Goal: Information Seeking & Learning: Learn about a topic

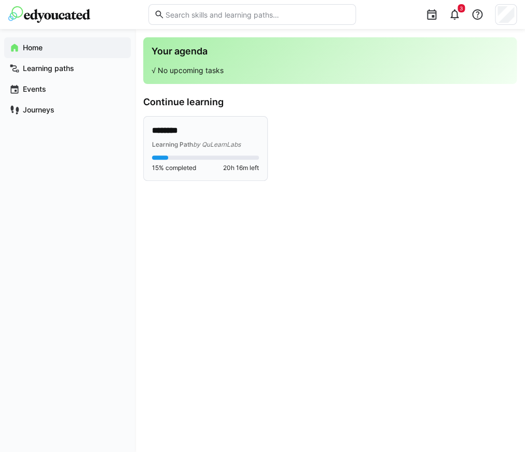
click at [229, 118] on div "******** Learning Path by QuLearnLabs 15% completed 20h 16m left" at bounding box center [205, 149] width 123 height 64
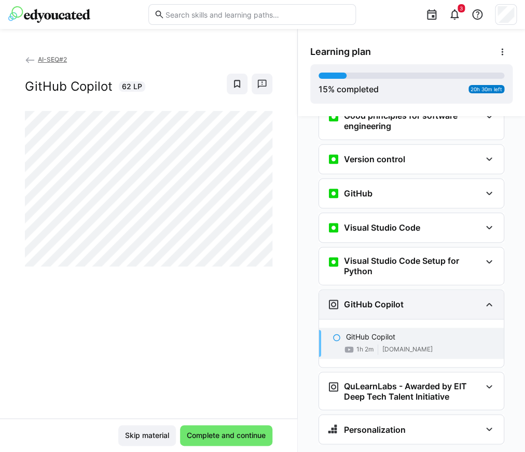
scroll to position [295, 0]
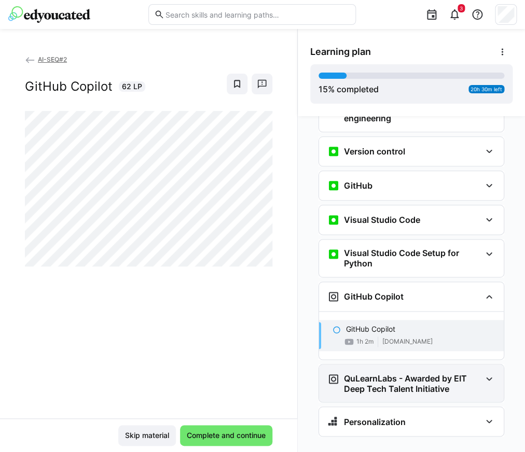
click at [434, 373] on h3 "QuLearnLabs - Awarded by EIT Deep Tech Talent Initiative" at bounding box center [412, 383] width 137 height 21
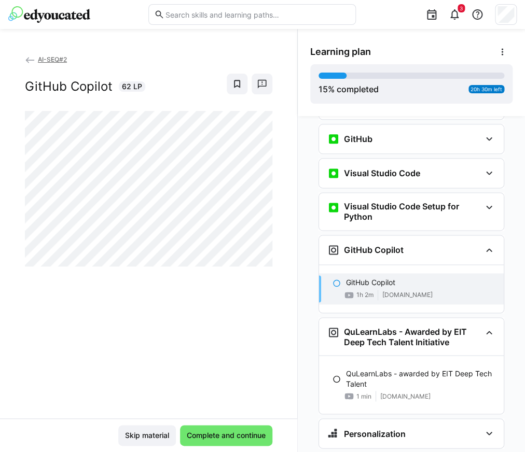
scroll to position [354, 0]
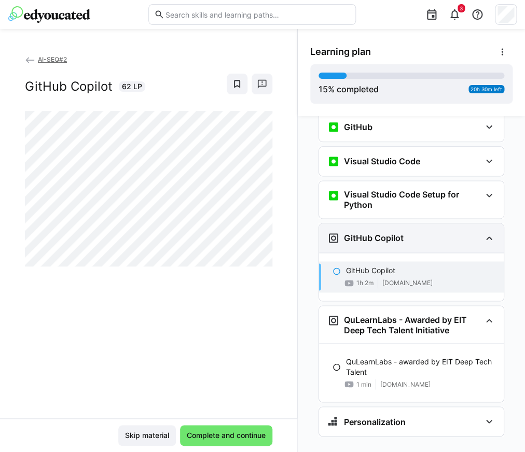
click at [414, 232] on div "GitHub Copilot" at bounding box center [403, 238] width 153 height 12
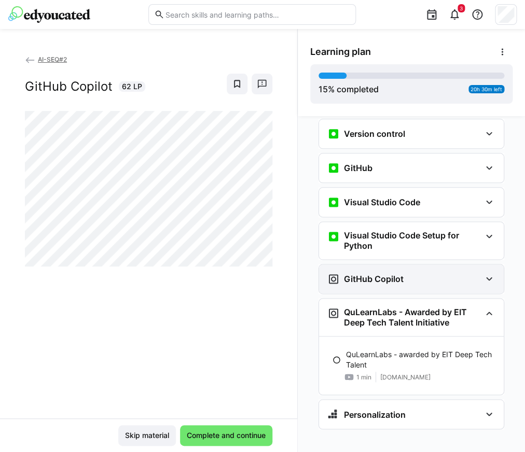
scroll to position [305, 0]
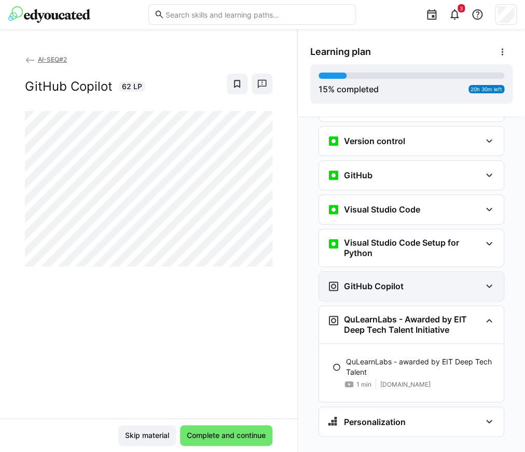
click at [397, 281] on h3 "GitHub Copilot" at bounding box center [374, 286] width 60 height 10
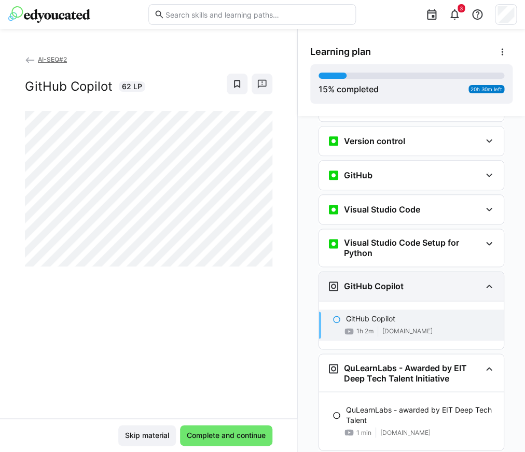
click at [397, 281] on h3 "GitHub Copilot" at bounding box center [374, 286] width 60 height 10
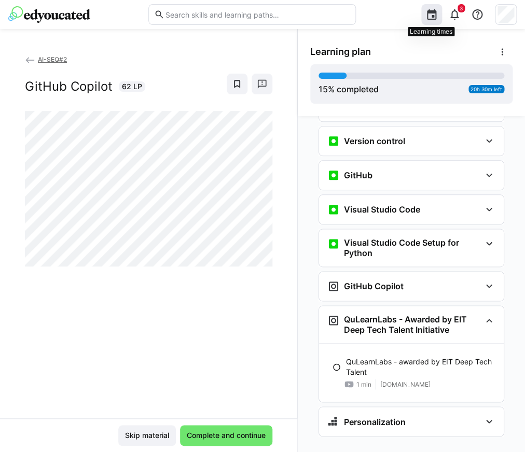
click at [426, 11] on eds-icon at bounding box center [431, 14] width 12 height 12
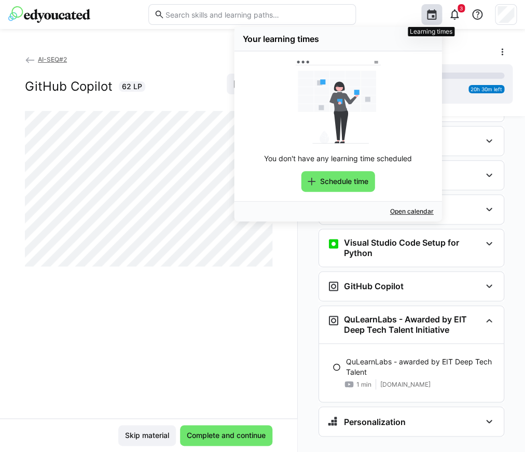
click at [426, 11] on eds-icon at bounding box center [431, 14] width 12 height 12
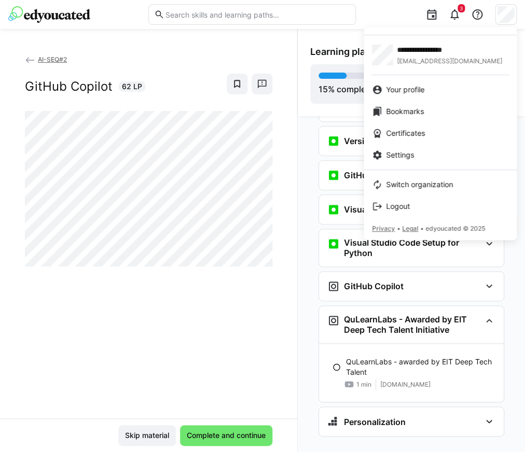
click at [115, 11] on div at bounding box center [262, 226] width 525 height 452
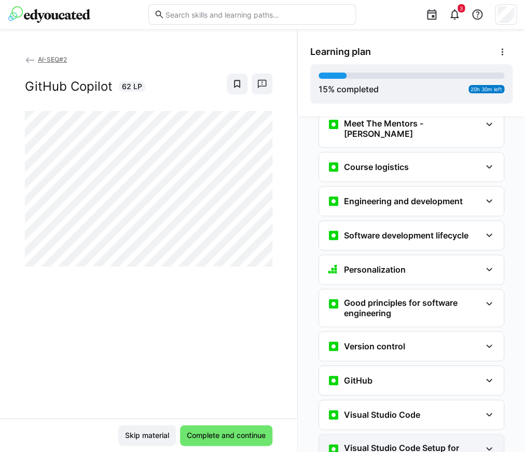
scroll to position [102, 0]
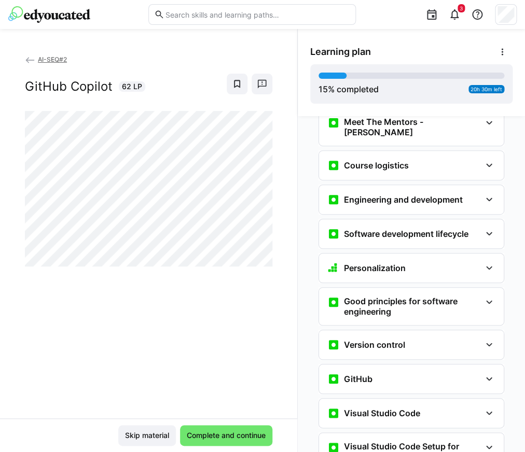
click at [279, 325] on div "AI-SEQ#2 GitHub Copilot 62 LP" at bounding box center [148, 236] width 297 height 364
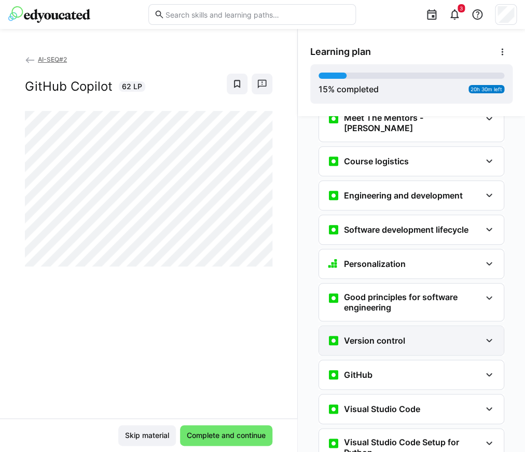
scroll to position [105, 0]
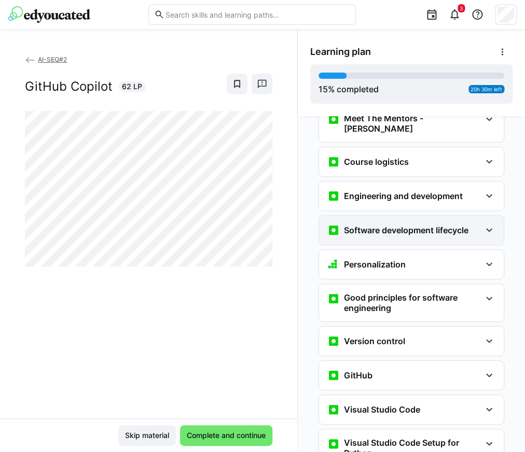
click at [488, 224] on eds-icon at bounding box center [489, 230] width 12 height 12
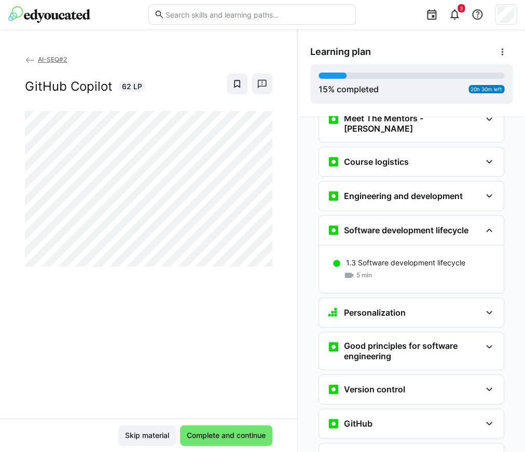
click at [486, 194] on div "Engineering and development 1.2 Software engineering and development 4 min" at bounding box center [411, 196] width 186 height 30
click at [484, 190] on eds-icon at bounding box center [489, 196] width 12 height 12
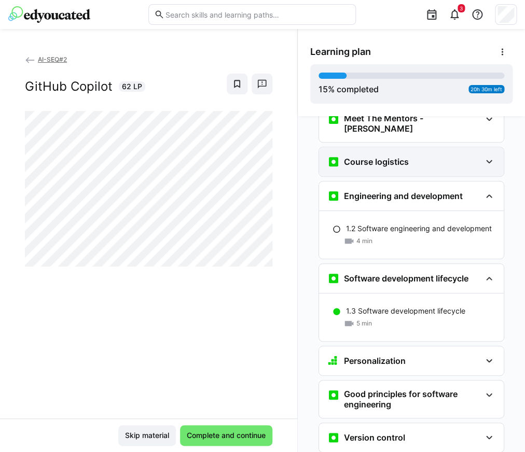
click at [477, 159] on div "Course logistics 1.1 Course Logistics 2 min Course notes 44h 43m Tutorial Noteb…" at bounding box center [411, 162] width 186 height 30
click at [480, 153] on div "Course logistics" at bounding box center [411, 161] width 185 height 29
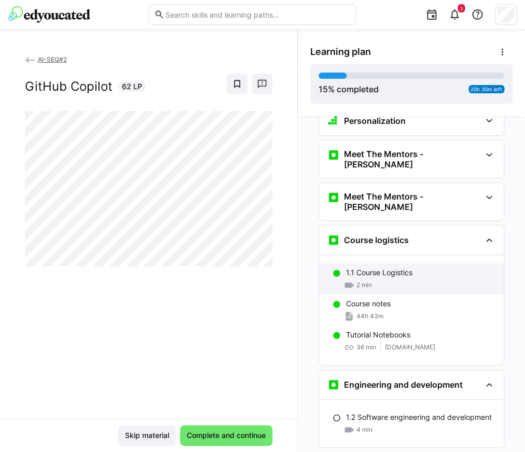
scroll to position [16, 0]
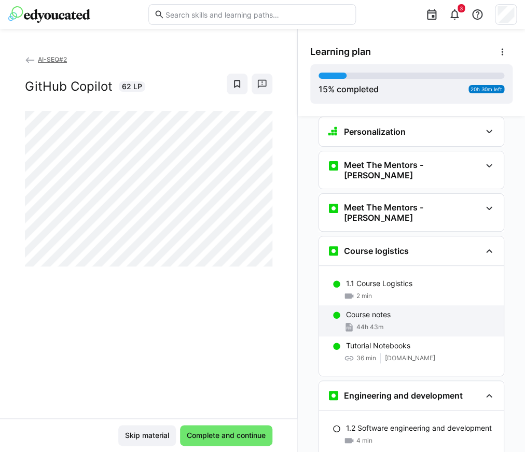
click at [413, 309] on div "Course notes" at bounding box center [420, 314] width 149 height 10
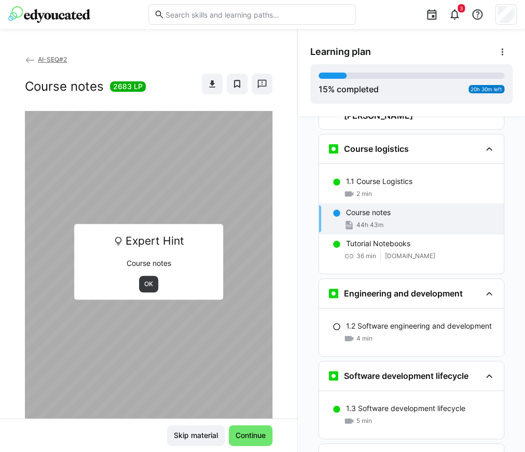
scroll to position [119, 0]
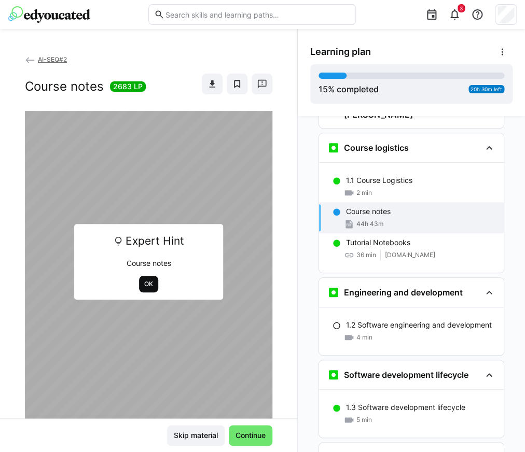
click at [151, 291] on span "OK" at bounding box center [148, 284] width 19 height 17
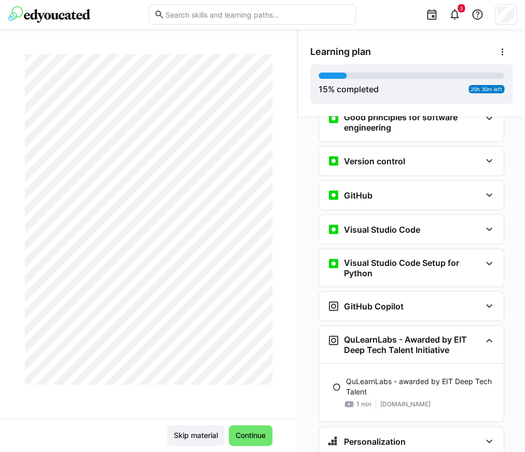
scroll to position [512, 0]
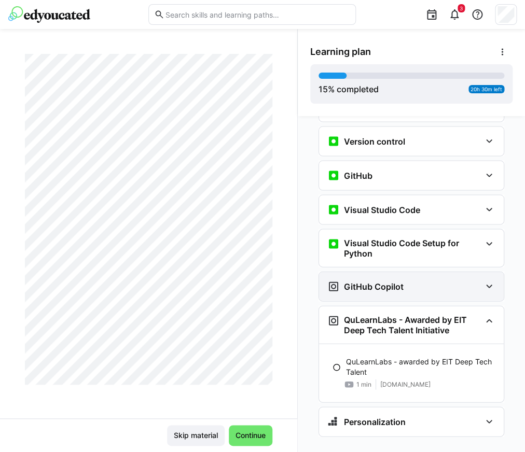
click at [378, 281] on h3 "GitHub Copilot" at bounding box center [374, 286] width 60 height 10
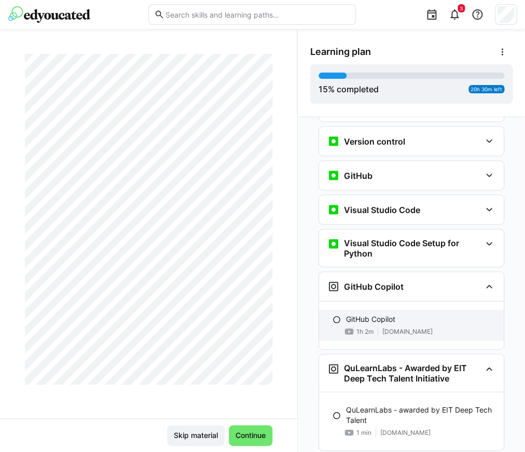
click at [338, 315] on eds-icon at bounding box center [336, 319] width 8 height 8
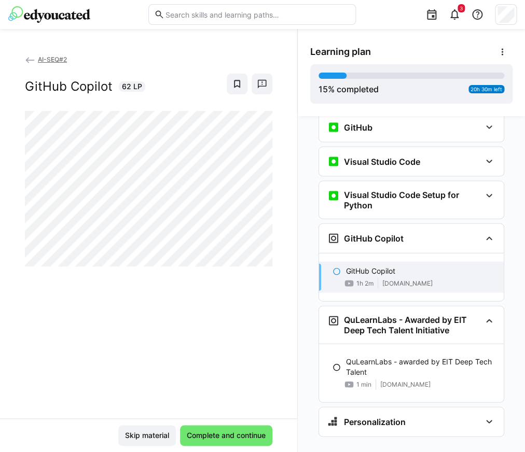
scroll to position [560, 0]
click at [235, 435] on span "Complete and continue" at bounding box center [226, 435] width 82 height 10
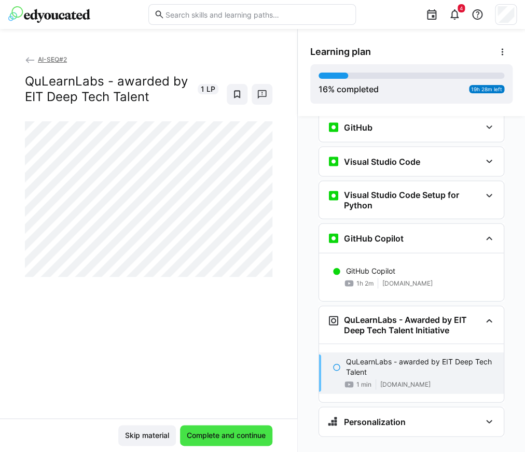
click at [235, 435] on span "Complete and continue" at bounding box center [226, 435] width 82 height 10
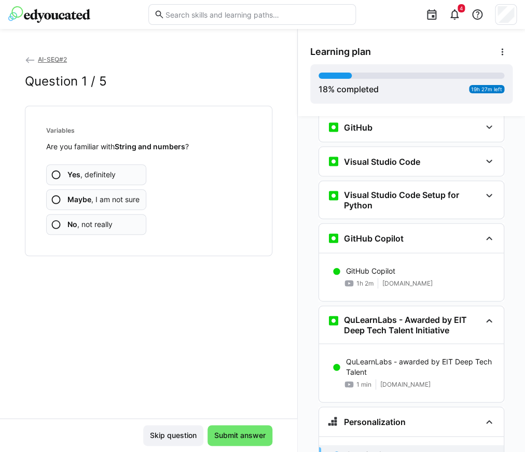
click at [72, 178] on b "Yes" at bounding box center [73, 174] width 13 height 9
click at [107, 204] on span "Maybe , I am not sure" at bounding box center [103, 199] width 72 height 10
click at [120, 201] on span "Maybe , I am not sure" at bounding box center [103, 199] width 72 height 10
click at [95, 181] on app-assessment-question-radio "Yes , definitely" at bounding box center [96, 174] width 100 height 21
click at [103, 178] on span "Yes , definitely" at bounding box center [91, 174] width 48 height 10
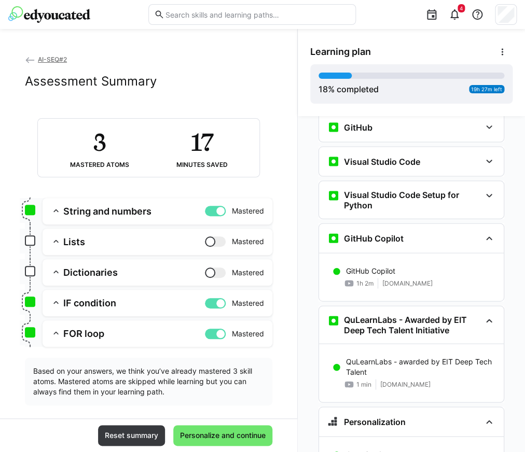
scroll to position [12, 0]
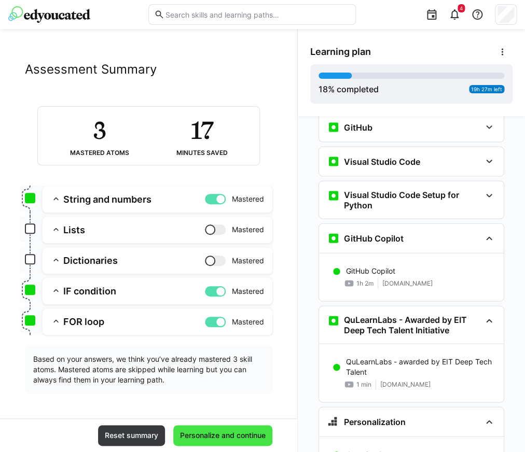
click at [248, 440] on span "Personalize and continue" at bounding box center [222, 435] width 89 height 10
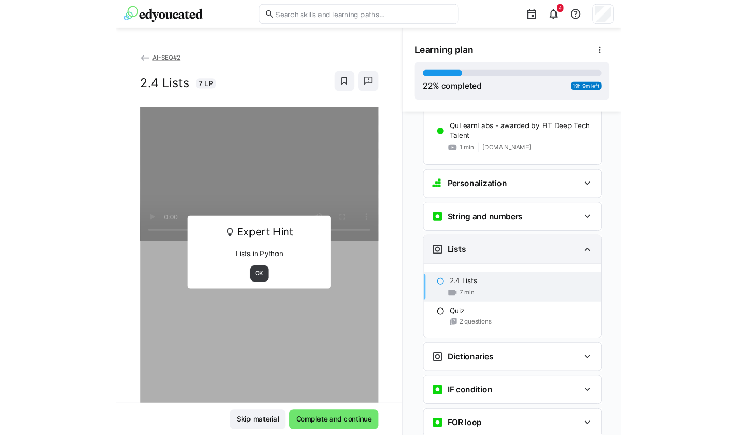
scroll to position [789, 0]
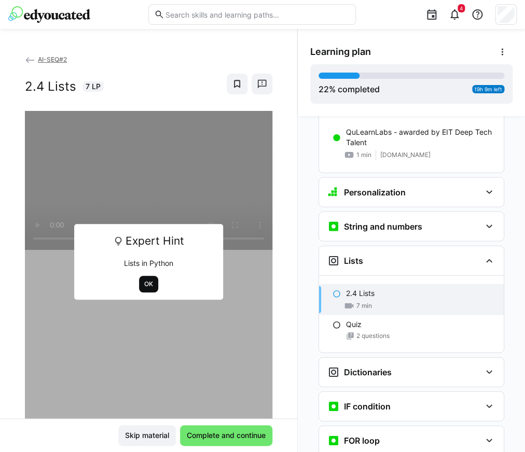
click at [148, 288] on span "OK" at bounding box center [148, 284] width 11 height 8
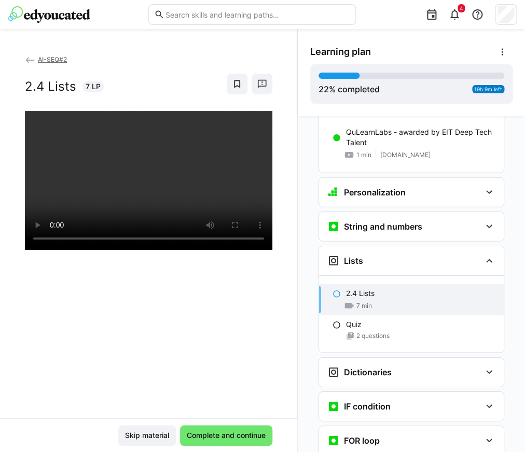
click at [143, 383] on div at bounding box center [148, 337] width 247 height 452
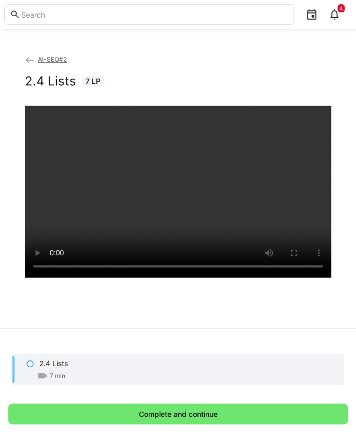
click at [187, 366] on div "2.4 Lists" at bounding box center [187, 363] width 296 height 10
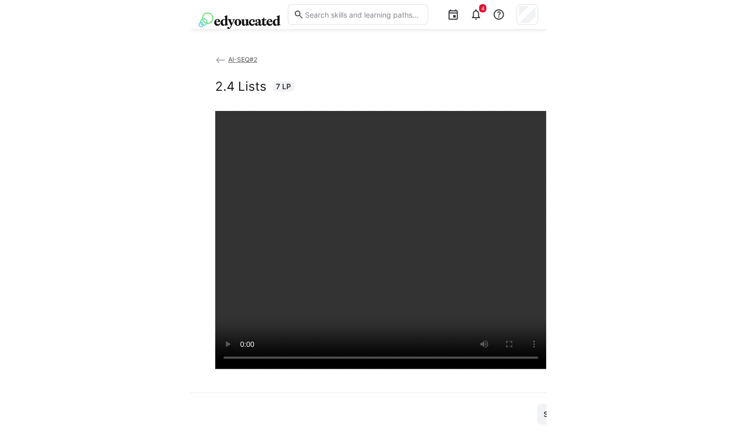
scroll to position [178, 0]
